Goal: Contribute content

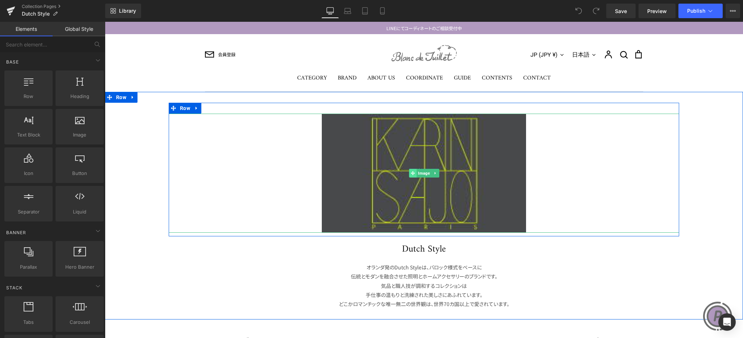
click at [411, 175] on span at bounding box center [413, 173] width 8 height 9
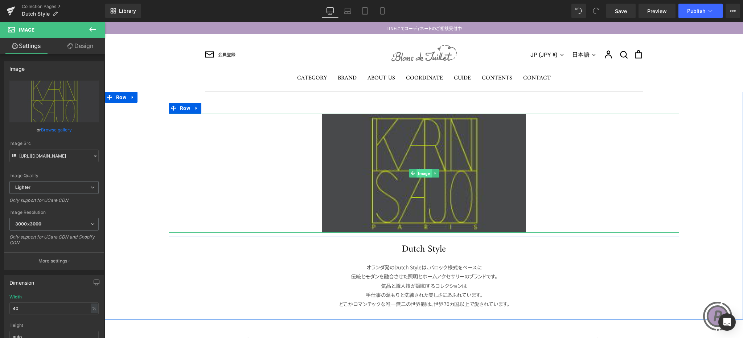
click at [420, 174] on span "Image" at bounding box center [423, 173] width 15 height 9
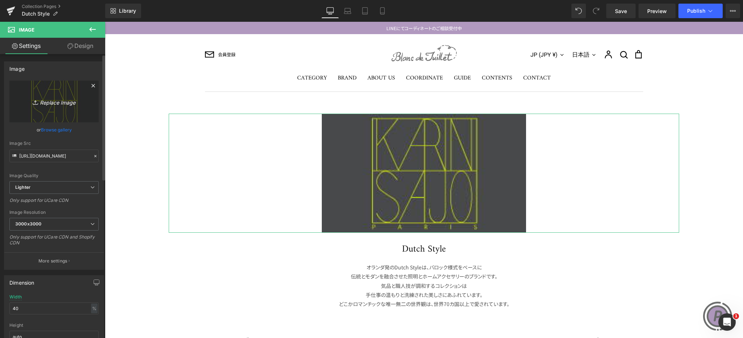
click at [62, 100] on icon "Replace Image" at bounding box center [54, 101] width 58 height 9
type input "C:\fakepath\logo.jpg"
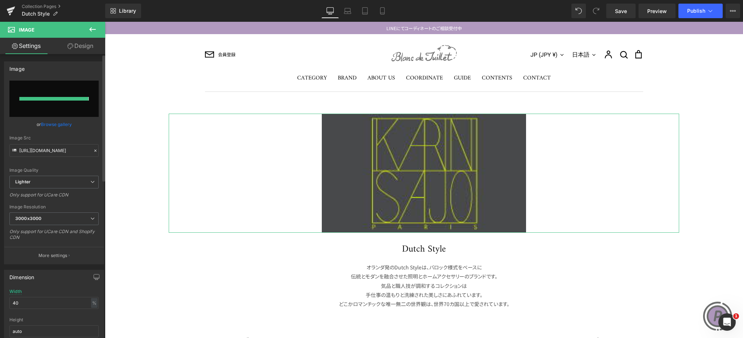
type input "[URL][DOMAIN_NAME]"
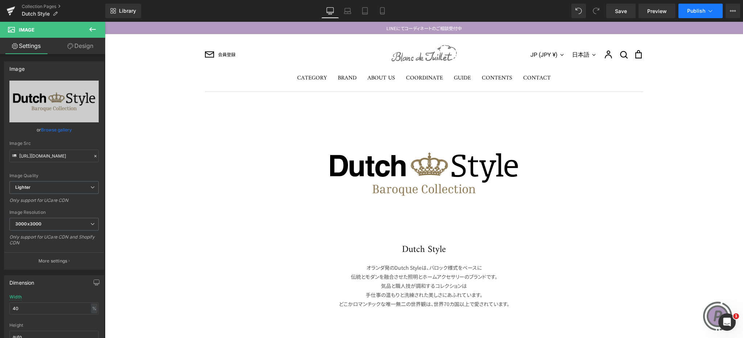
click at [696, 8] on span "Publish" at bounding box center [696, 11] width 18 height 6
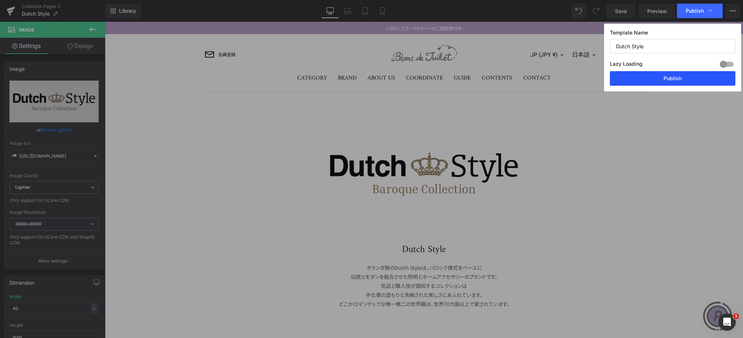
click at [672, 79] on button "Publish" at bounding box center [672, 78] width 125 height 15
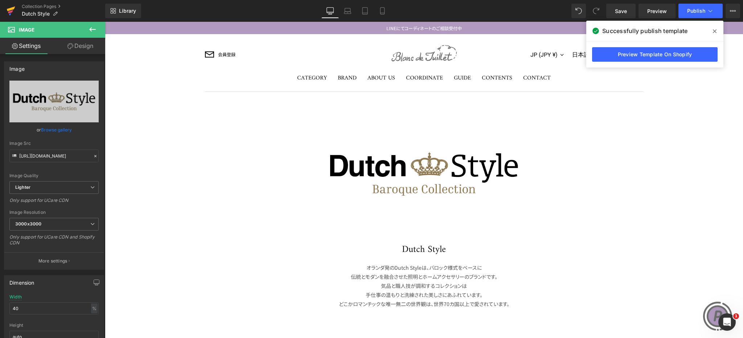
click at [13, 8] on icon at bounding box center [11, 9] width 8 height 5
